Goal: Task Accomplishment & Management: Complete application form

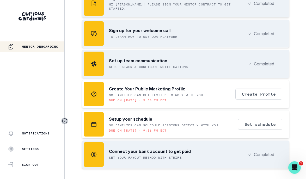
scroll to position [144, 0]
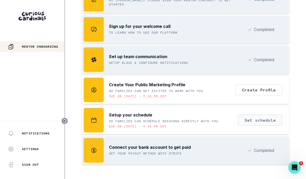
click at [257, 124] on button "Set schedule" at bounding box center [260, 120] width 44 height 11
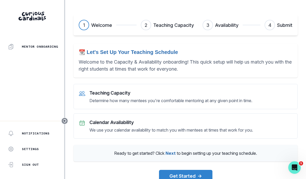
scroll to position [18, 0]
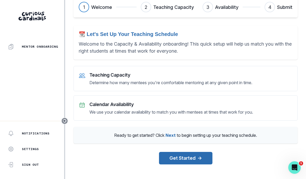
click at [187, 157] on button "Get Started →" at bounding box center [185, 158] width 53 height 13
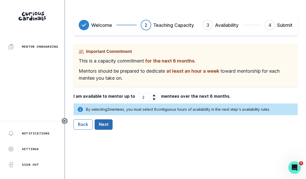
click at [110, 126] on button "Next" at bounding box center [104, 125] width 18 height 10
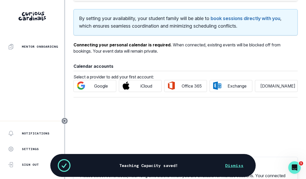
scroll to position [43, 0]
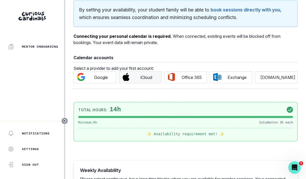
click at [137, 78] on span "iCloud" at bounding box center [146, 77] width 25 height 6
